Goal: Task Accomplishment & Management: Use online tool/utility

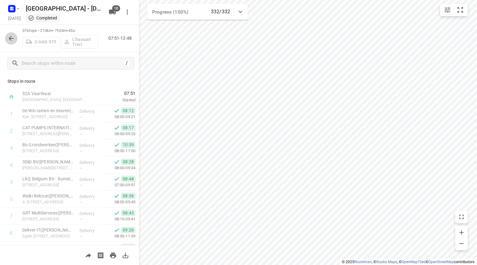
click at [7, 38] on button "button" at bounding box center [11, 38] width 12 height 12
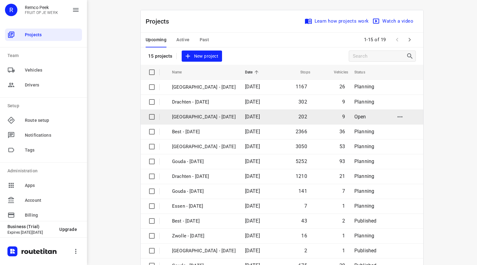
click at [185, 114] on p "[GEOGRAPHIC_DATA] - [DATE]" at bounding box center [204, 117] width 64 height 7
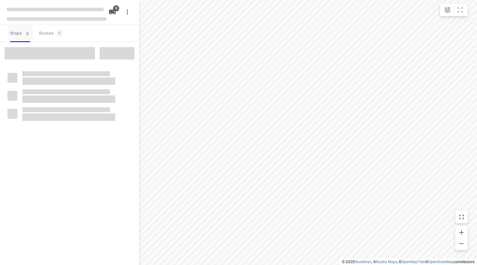
checkbox input "true"
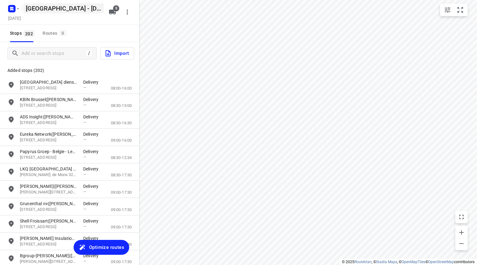
click at [32, 4] on h5 "Antwerpen - Monday" at bounding box center [63, 8] width 80 height 10
click at [34, 5] on input "Antwerpen - Monday" at bounding box center [63, 8] width 80 height 10
type input "Ambius - [DATE]"
click at [111, 24] on div "Ambius - Monday ​ Monday, Sep 01 9" at bounding box center [69, 12] width 139 height 25
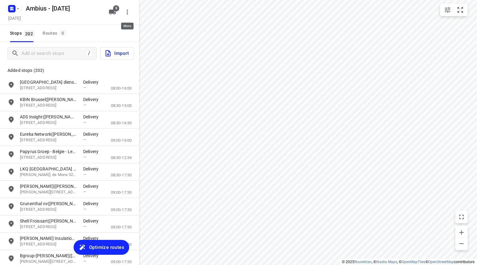
click at [125, 12] on icon "button" at bounding box center [126, 11] width 7 height 7
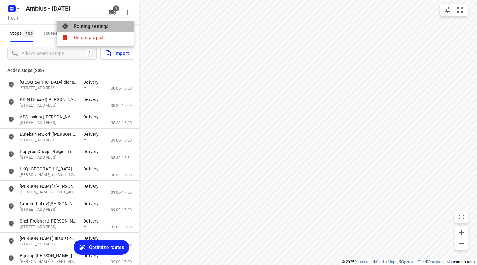
click at [113, 24] on div "Routing settings" at bounding box center [101, 26] width 55 height 5
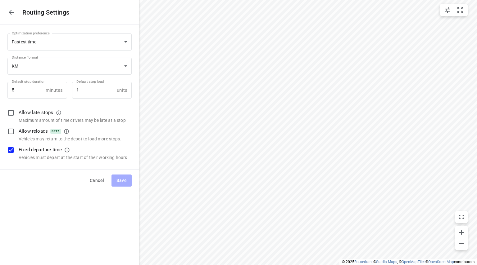
click at [16, 11] on button "button" at bounding box center [11, 12] width 12 height 12
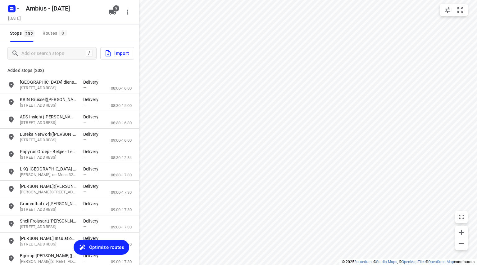
click at [98, 247] on span "Optimize routes" at bounding box center [106, 248] width 35 height 8
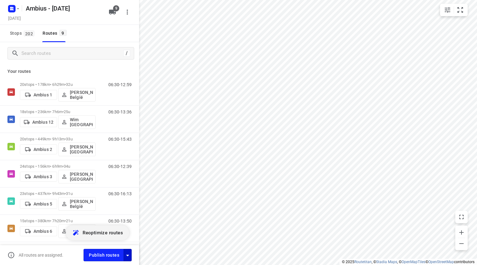
click at [127, 259] on icon "button" at bounding box center [127, 255] width 7 height 7
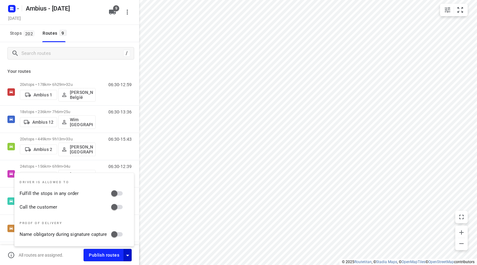
click at [117, 204] on input "Call the customer" at bounding box center [114, 207] width 35 height 12
checkbox input "true"
click at [116, 195] on input "Fulfill the stops in any order" at bounding box center [114, 194] width 35 height 12
checkbox input "true"
click at [94, 16] on div "[DATE]" at bounding box center [56, 19] width 99 height 8
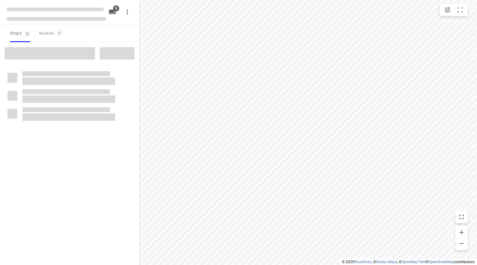
checkbox input "true"
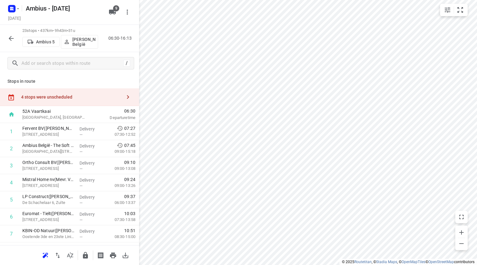
click at [82, 96] on div "4 stops were unscheduled" at bounding box center [71, 97] width 101 height 5
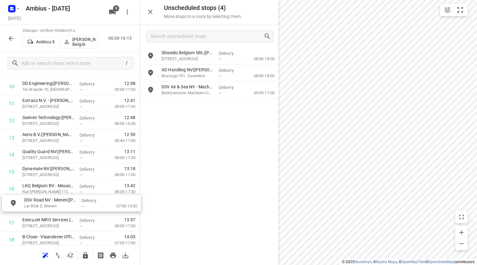
drag, startPoint x: 170, startPoint y: 108, endPoint x: 50, endPoint y: 204, distance: 153.5
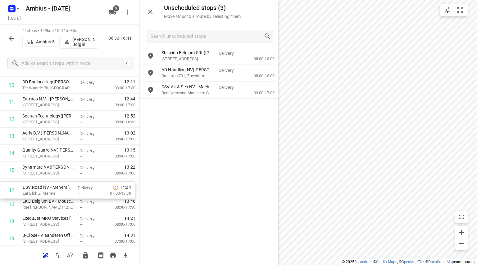
drag, startPoint x: 34, startPoint y: 203, endPoint x: 34, endPoint y: 187, distance: 15.5
click at [34, 187] on div "1 Fervent BV([PERSON_NAME]) Legen [STREET_ADDRESS], Gavere Delivery — 07:27 07:…" at bounding box center [69, 128] width 139 height 410
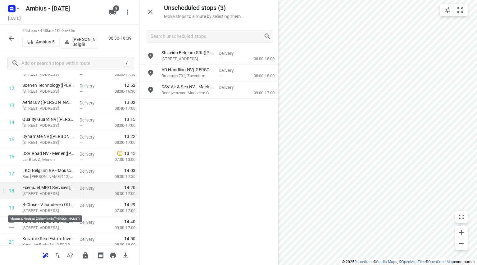
scroll to position [304, 0]
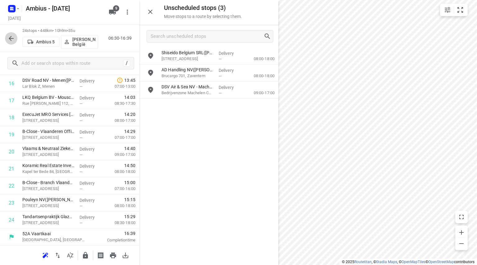
click at [11, 37] on icon "button" at bounding box center [10, 38] width 7 height 7
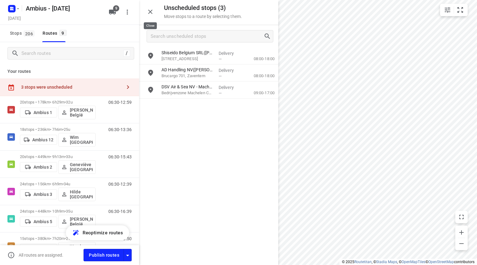
click at [153, 9] on icon "button" at bounding box center [149, 11] width 7 height 7
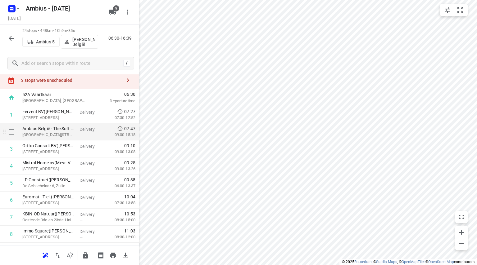
scroll to position [0, 0]
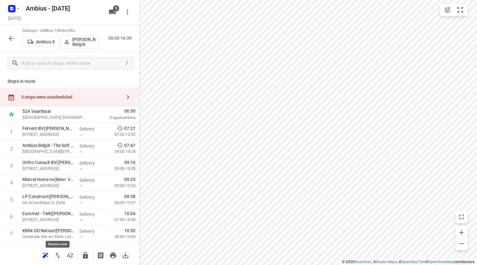
click at [59, 254] on icon "button" at bounding box center [57, 255] width 7 height 7
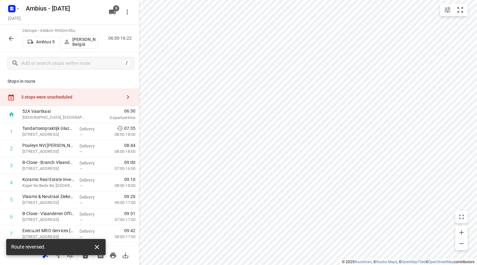
click at [95, 246] on icon "button" at bounding box center [96, 247] width 7 height 7
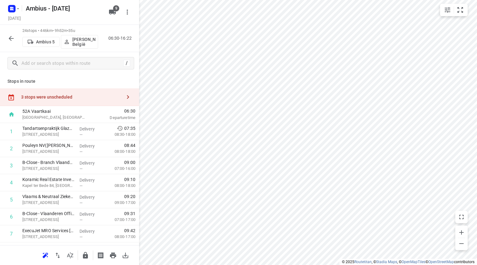
click at [14, 36] on icon "button" at bounding box center [10, 38] width 7 height 7
click at [83, 100] on div "3 stops were unscheduled" at bounding box center [69, 97] width 139 height 18
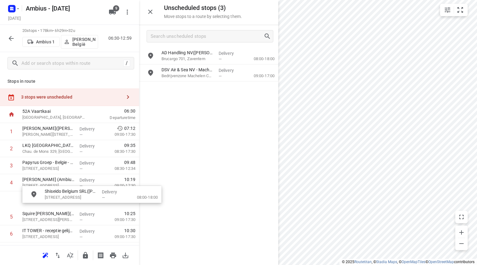
drag, startPoint x: 191, startPoint y: 56, endPoint x: 69, endPoint y: 197, distance: 186.1
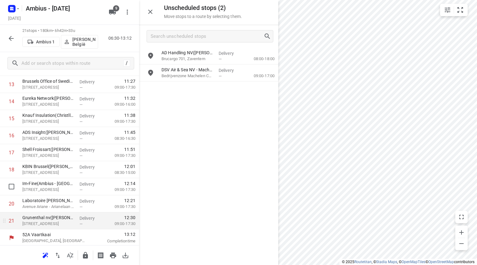
scroll to position [253, 0]
click at [12, 41] on icon "button" at bounding box center [10, 38] width 7 height 7
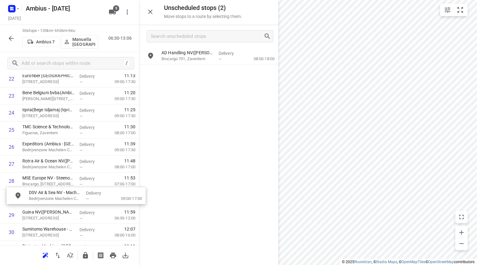
scroll to position [412, 0]
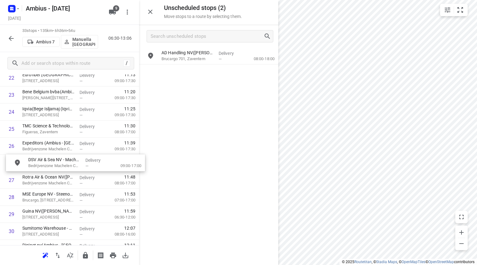
drag, startPoint x: 204, startPoint y: 72, endPoint x: 65, endPoint y: 164, distance: 166.3
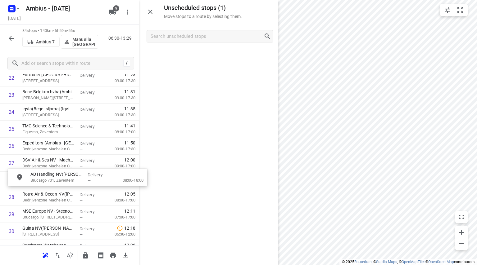
drag, startPoint x: 200, startPoint y: 55, endPoint x: 66, endPoint y: 181, distance: 183.7
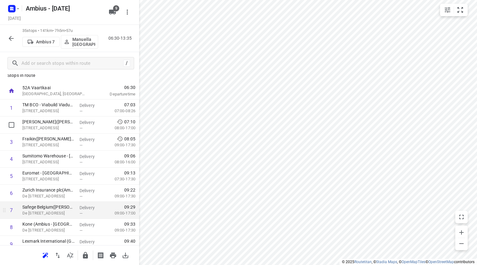
scroll to position [0, 0]
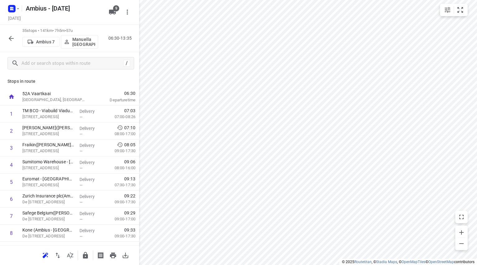
click at [15, 36] on icon "button" at bounding box center [10, 38] width 7 height 7
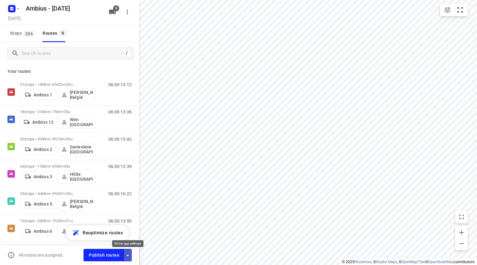
click at [127, 257] on icon "button" at bounding box center [127, 255] width 7 height 7
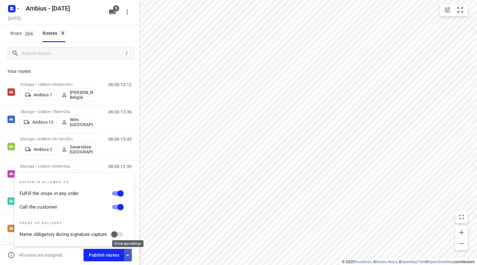
click at [127, 257] on icon "button" at bounding box center [127, 255] width 7 height 7
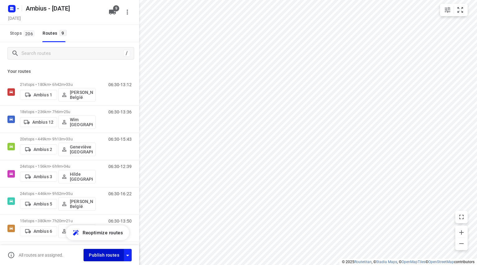
click at [105, 253] on span "Publish routes" at bounding box center [104, 256] width 30 height 8
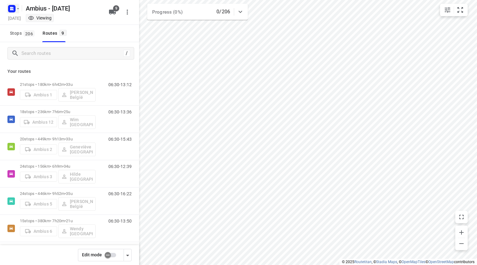
click at [14, 8] on rect "button" at bounding box center [11, 8] width 7 height 7
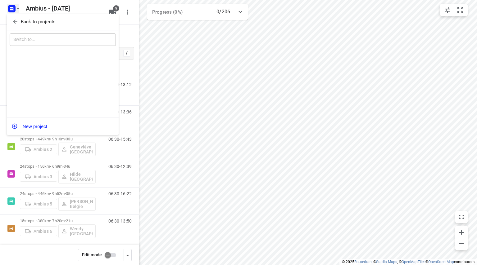
click at [18, 23] on icon "button" at bounding box center [15, 22] width 6 height 6
